Goal: Transaction & Acquisition: Purchase product/service

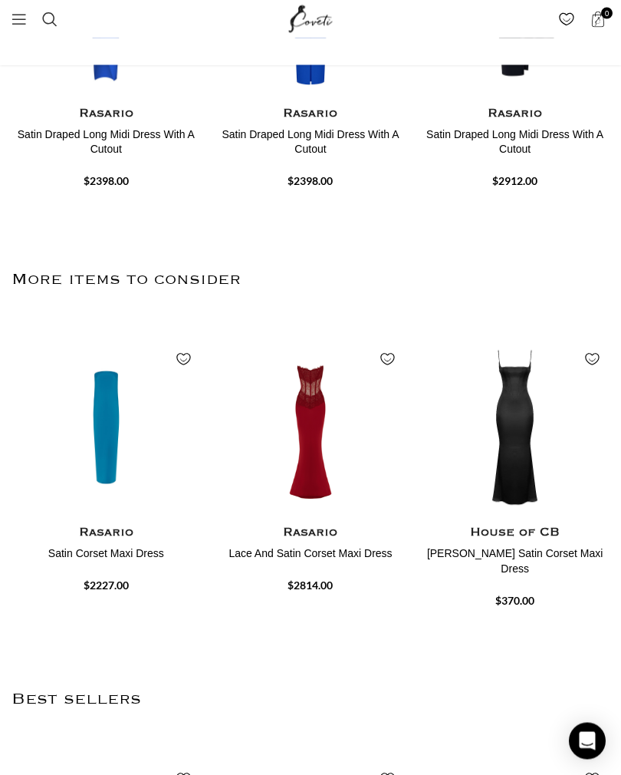
scroll to position [495, 0]
click at [102, 519] on img "1 / 4" at bounding box center [106, 611] width 189 height 184
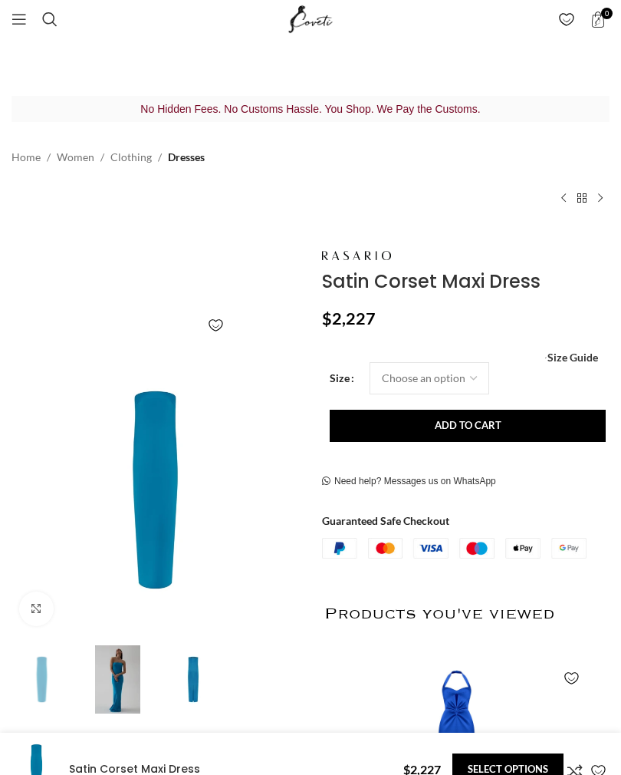
click at [199, 653] on img at bounding box center [194, 679] width 68 height 68
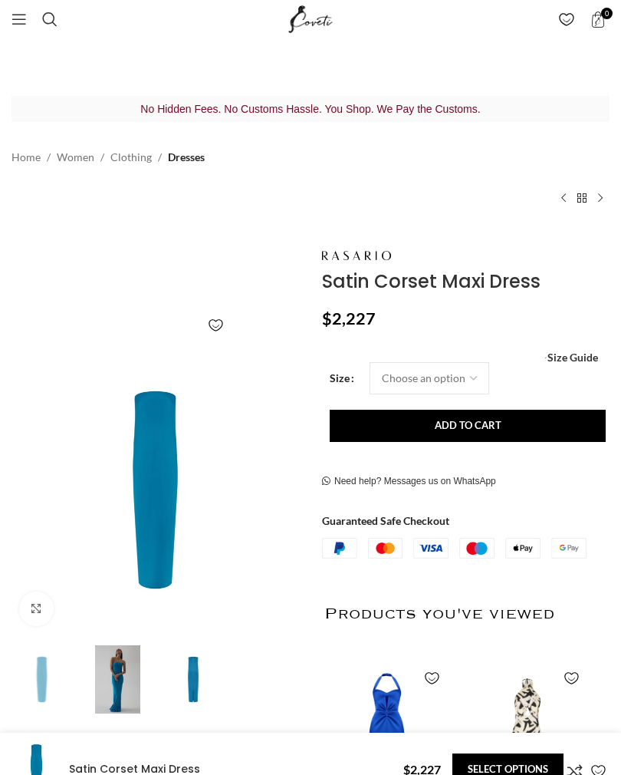
click at [137, 511] on img at bounding box center [155, 489] width 295 height 295
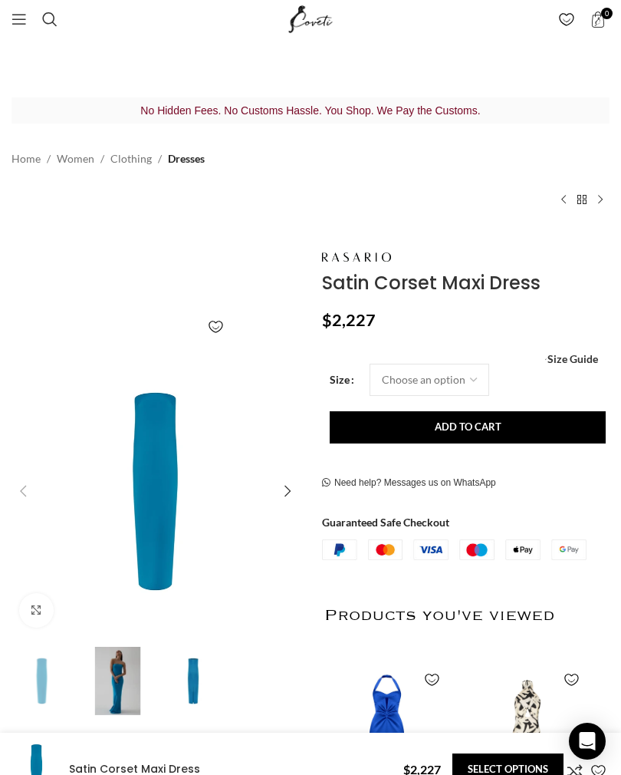
scroll to position [0, 165]
click at [580, 359] on span "Size Guide" at bounding box center [573, 359] width 51 height 0
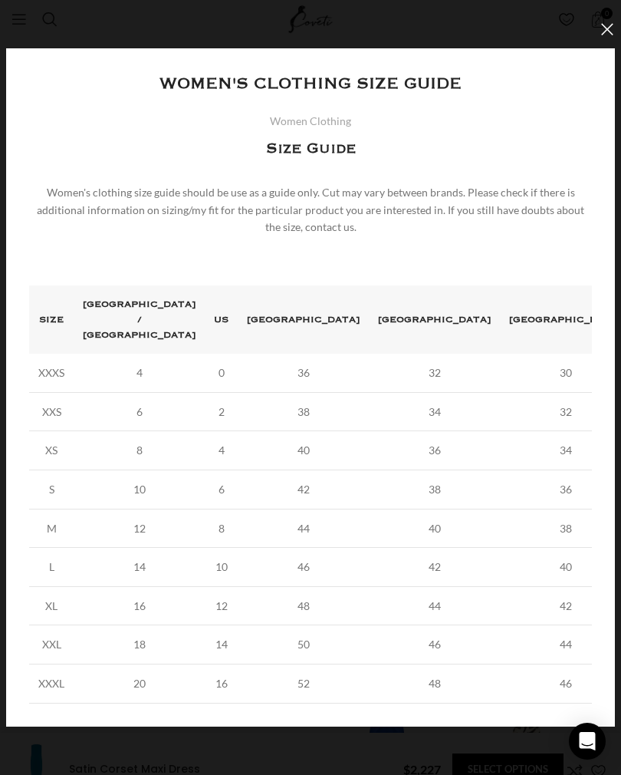
scroll to position [0, 330]
click at [609, 44] on button "×" at bounding box center [607, 29] width 38 height 38
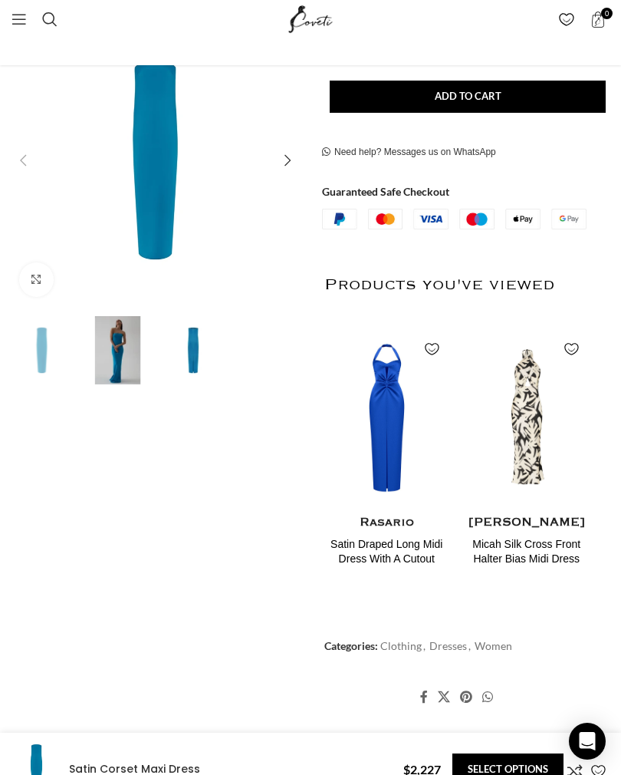
scroll to position [330, 0]
click at [40, 341] on img "1 / 3" at bounding box center [42, 351] width 68 height 68
click at [285, 171] on div "Next slide" at bounding box center [287, 161] width 31 height 31
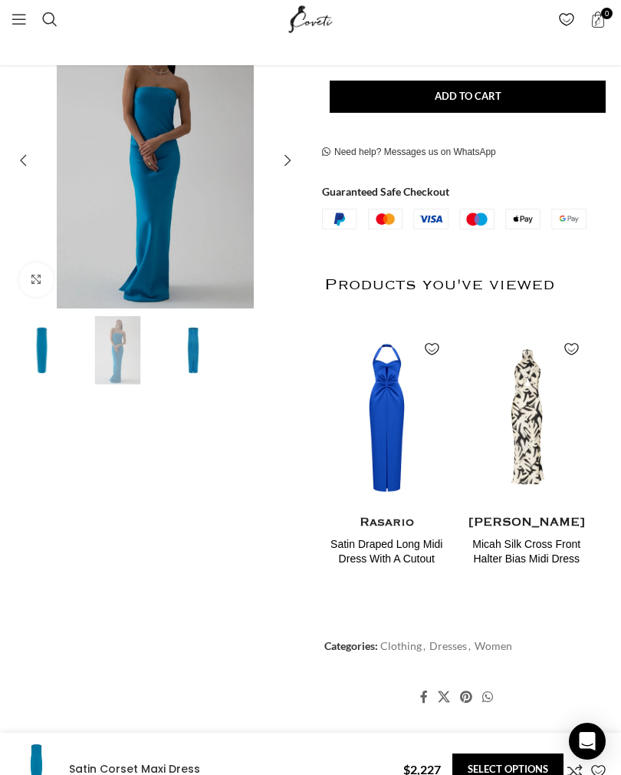
click at [192, 357] on img "3 / 3" at bounding box center [194, 350] width 68 height 68
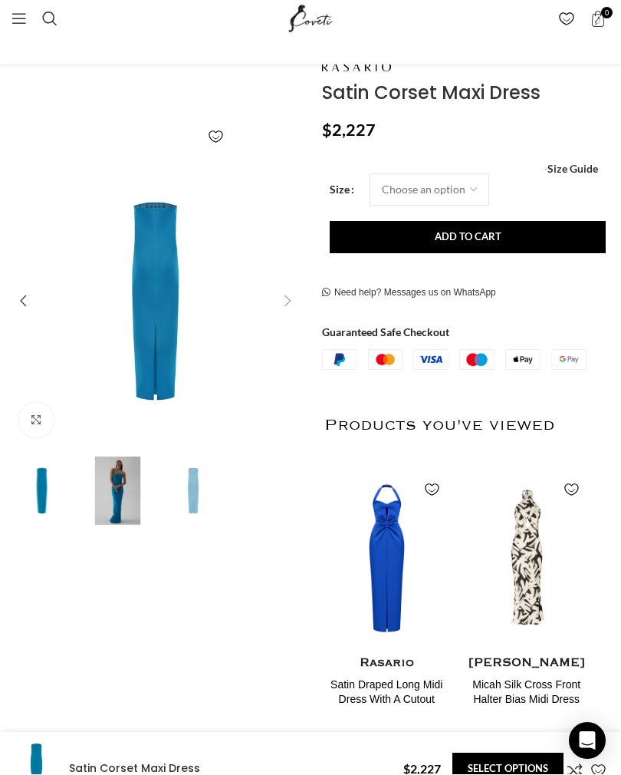
click at [156, 292] on img "3 / 3" at bounding box center [155, 301] width 295 height 295
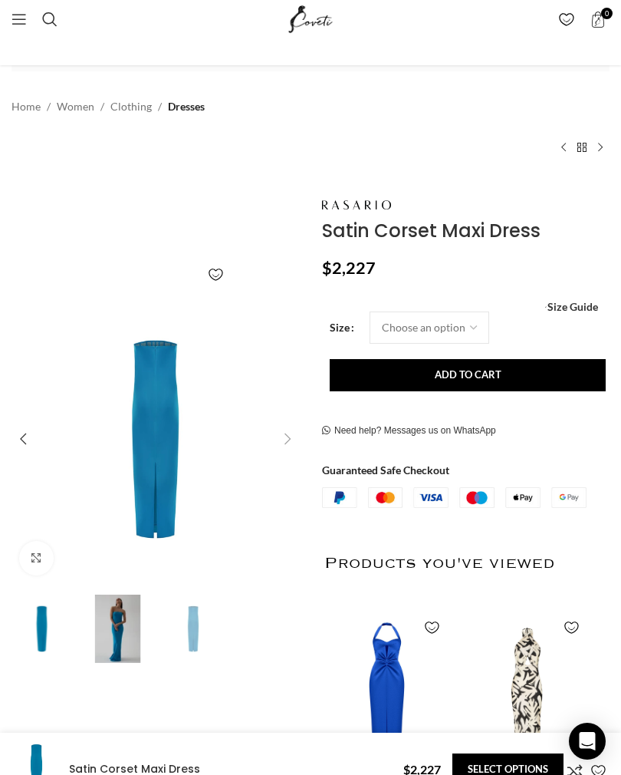
scroll to position [0, 825]
click at [120, 644] on img "2 / 3" at bounding box center [118, 628] width 68 height 68
click at [206, 633] on img "3 / 3" at bounding box center [194, 628] width 68 height 68
click at [108, 637] on img "2 / 3" at bounding box center [118, 628] width 68 height 68
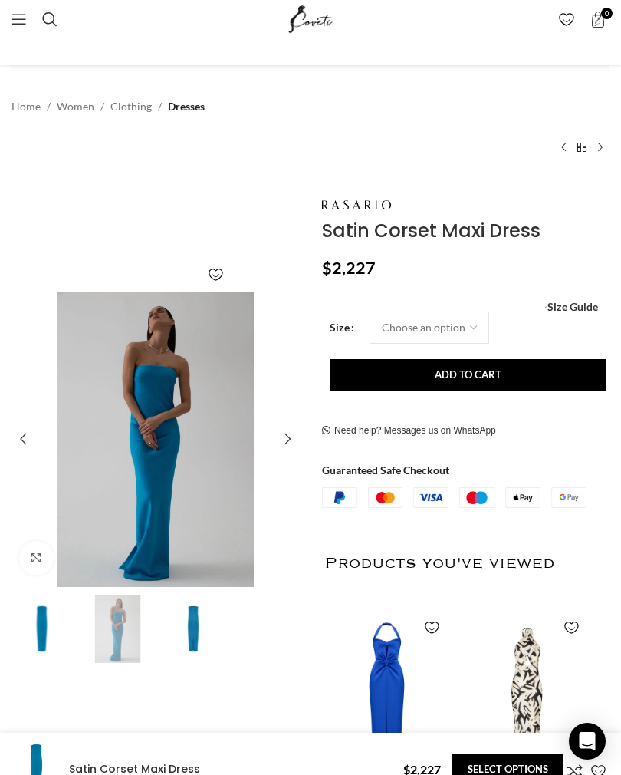
click at [34, 628] on img "1 / 3" at bounding box center [42, 628] width 68 height 68
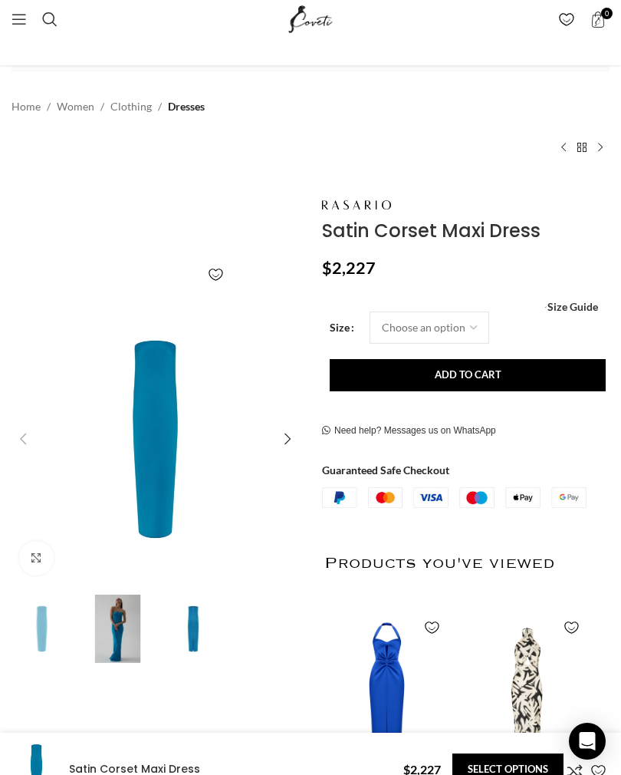
click at [103, 639] on img "2 / 3" at bounding box center [118, 628] width 68 height 68
